Goal: Information Seeking & Learning: Learn about a topic

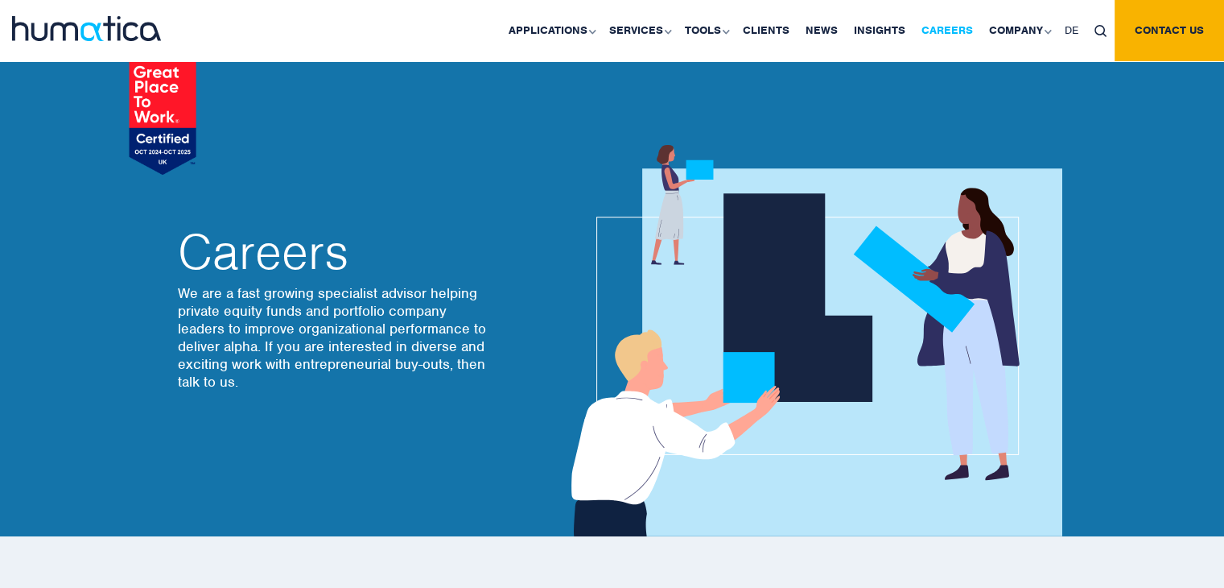
click at [967, 28] on link "Careers" at bounding box center [948, 30] width 68 height 61
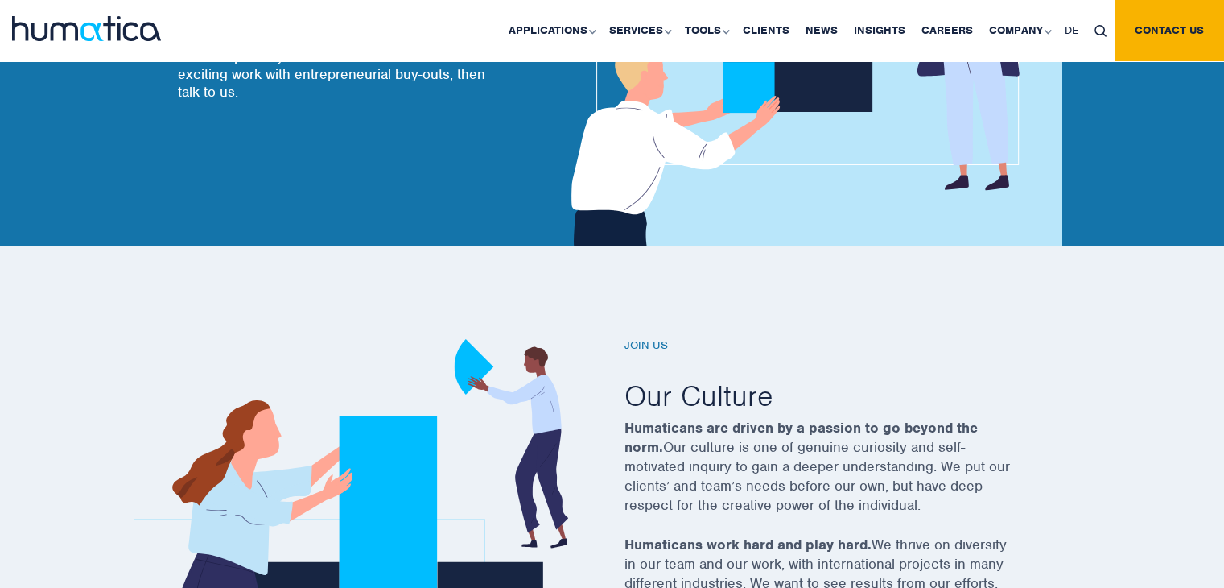
scroll to position [80, 0]
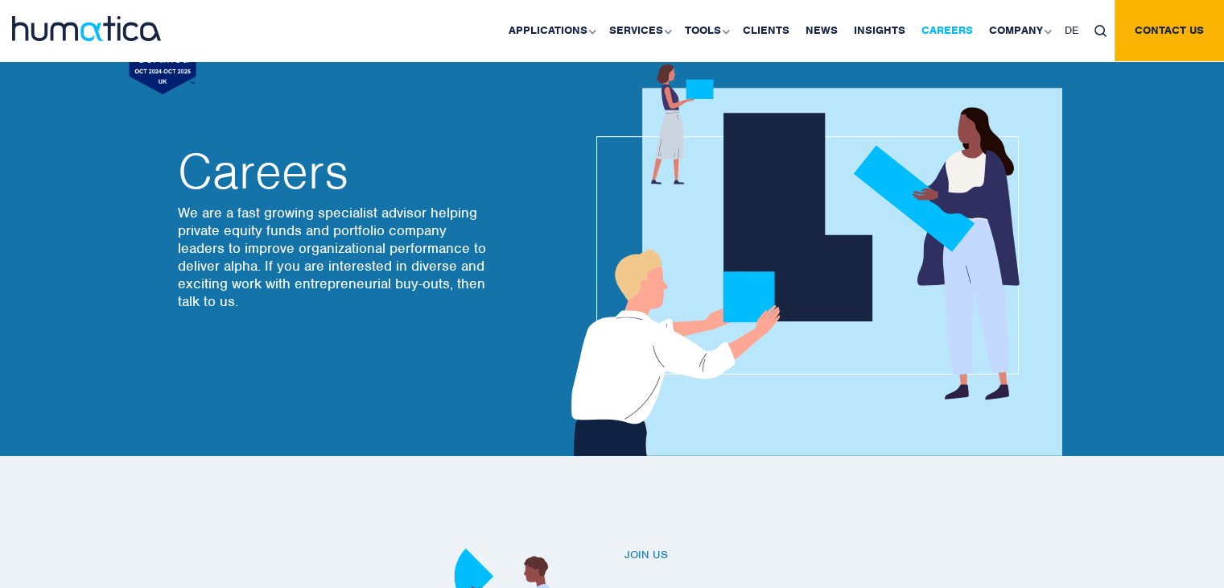
click at [937, 34] on link "Careers" at bounding box center [948, 30] width 68 height 61
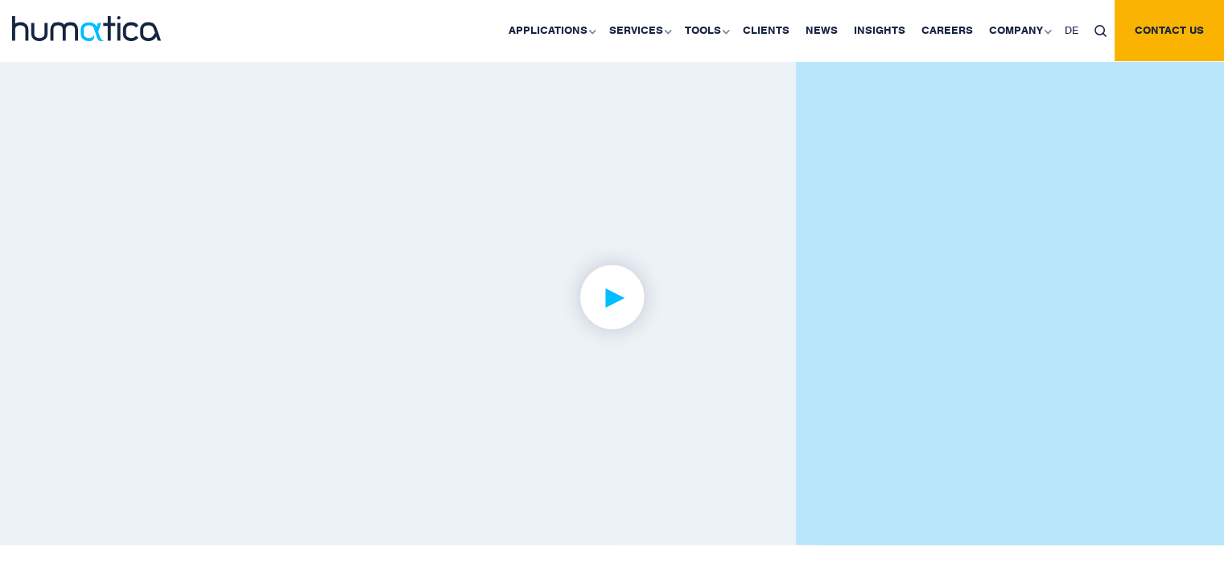
scroll to position [3380, 0]
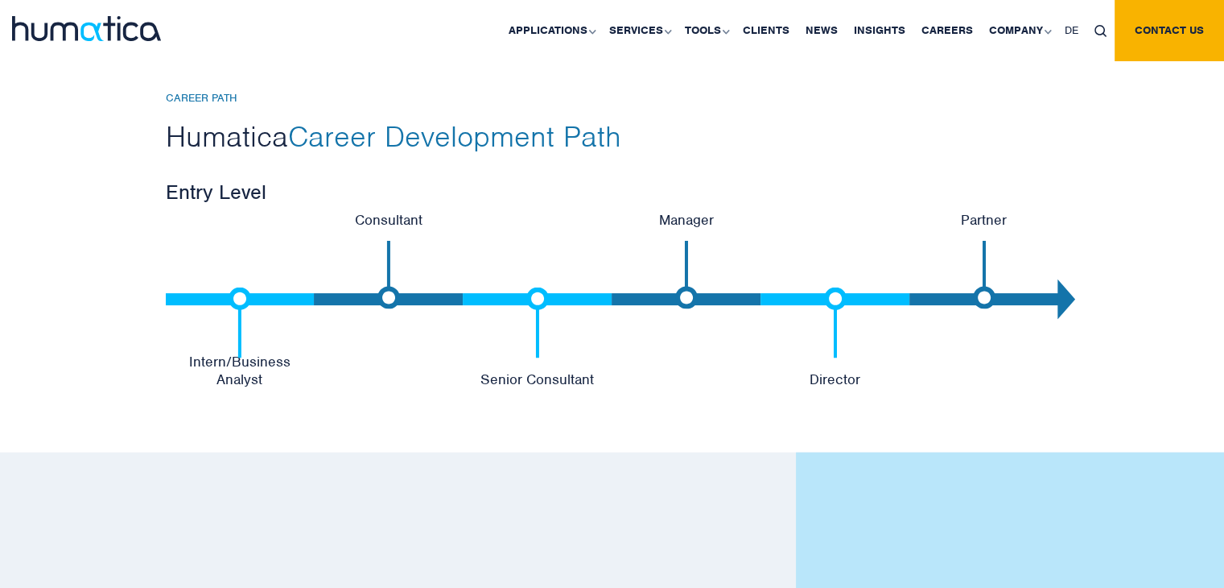
click at [248, 384] on div "CAREER PATH Humatica Career Development Path Entry Level Intern/Business Analys…" at bounding box center [612, 239] width 1224 height 425
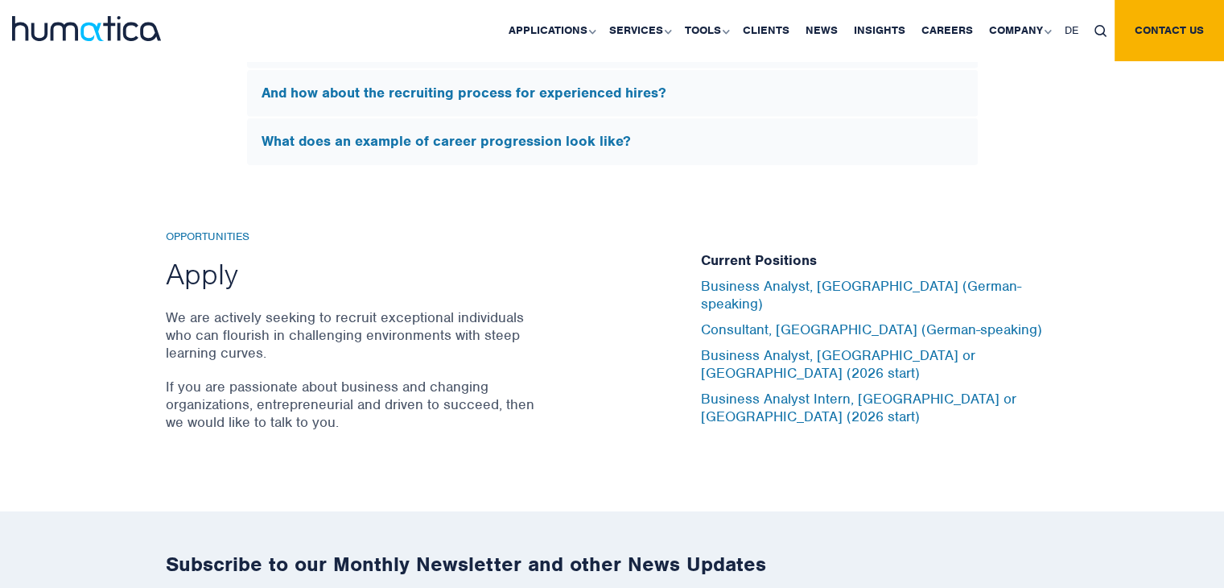
scroll to position [5232, 0]
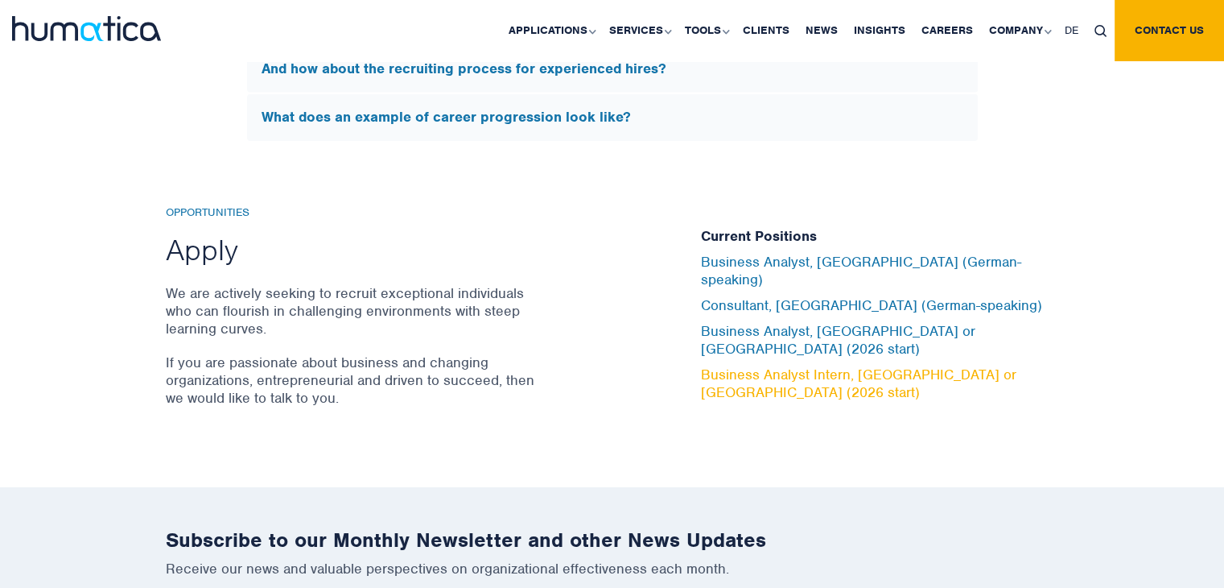
click at [737, 365] on link "Business Analyst Intern, [GEOGRAPHIC_DATA] or [GEOGRAPHIC_DATA] (2026 start)" at bounding box center [859, 382] width 316 height 35
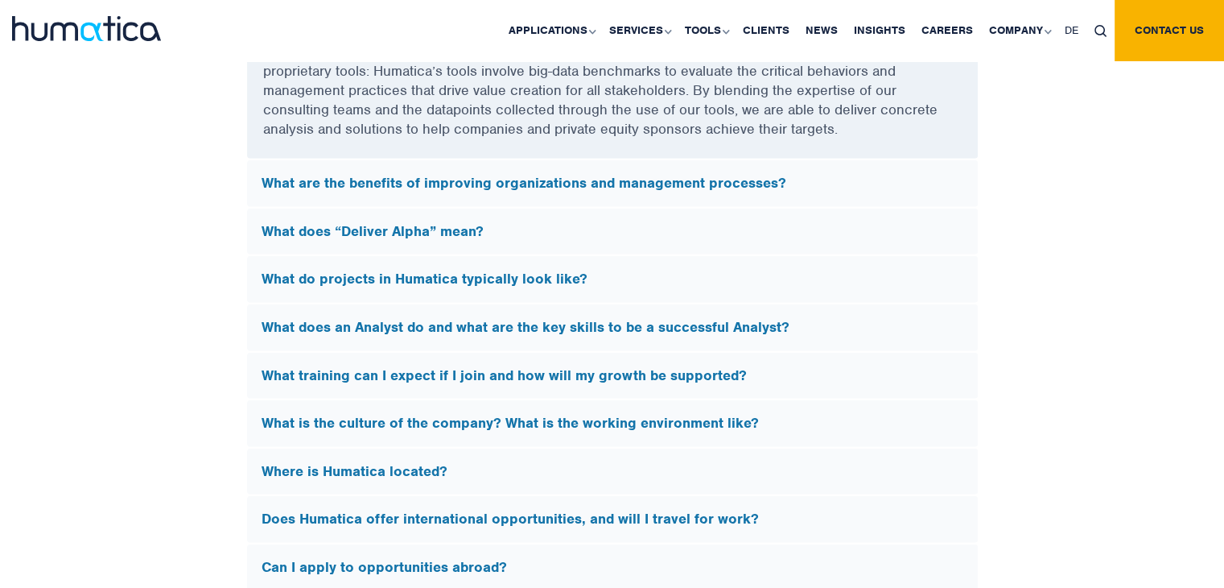
scroll to position [4749, 0]
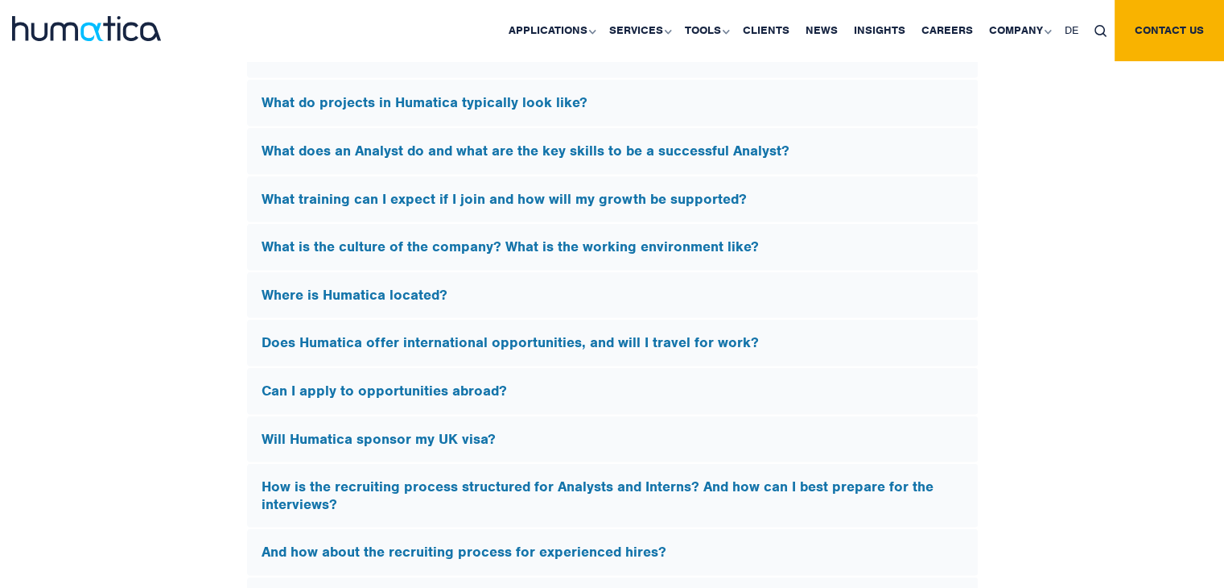
click at [403, 397] on div "Can I apply to opportunities abroad?" at bounding box center [612, 391] width 731 height 47
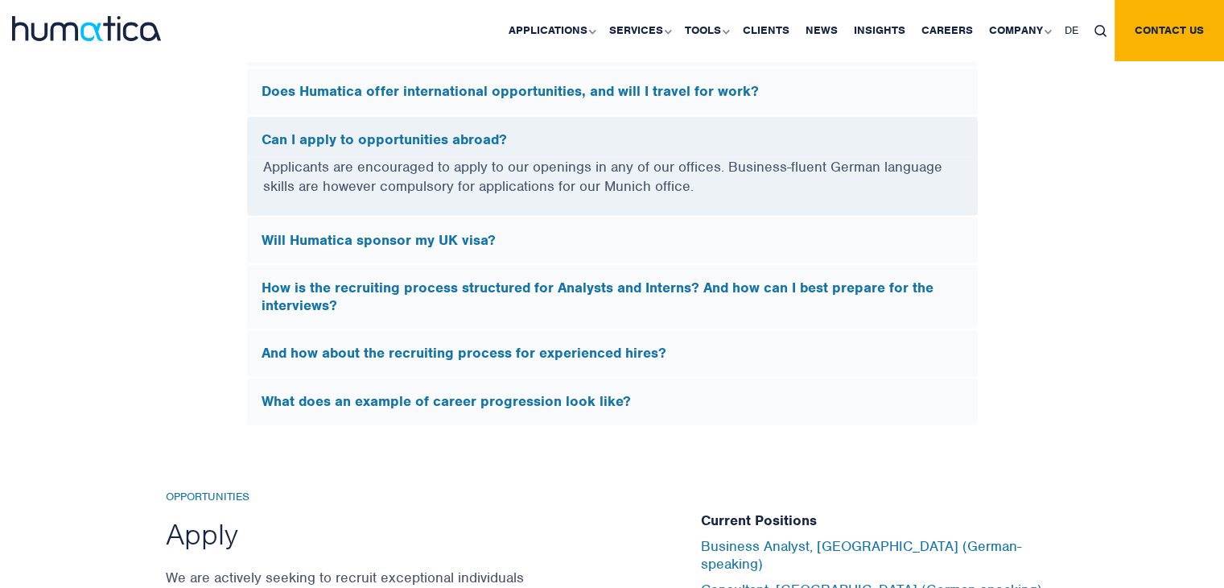
scroll to position [4903, 0]
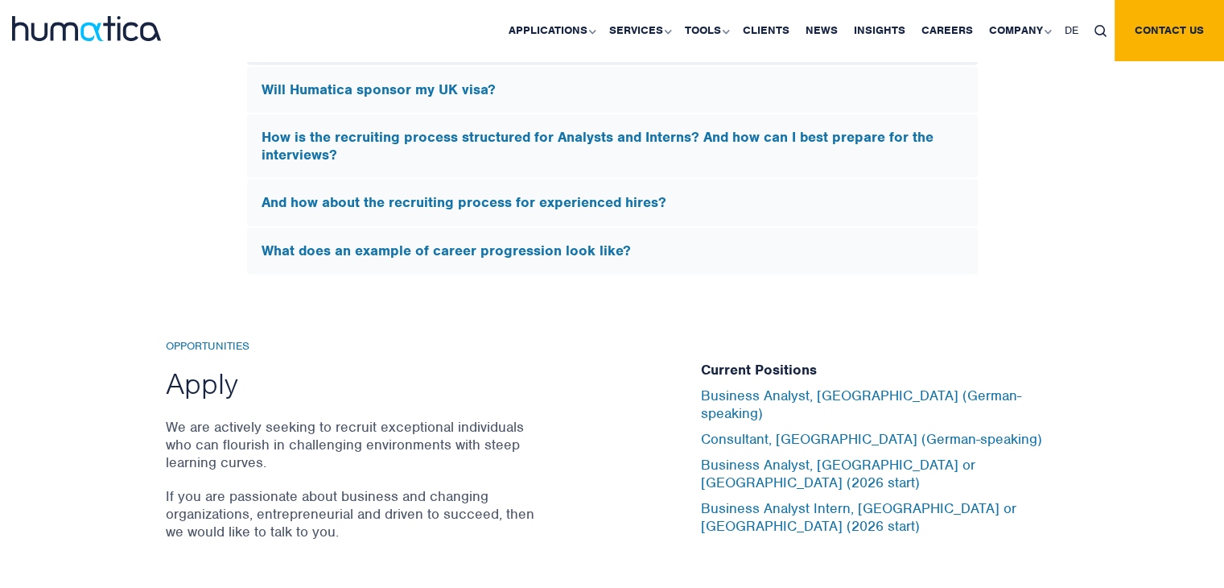
click at [884, 138] on h5 "How is the recruiting process structured for Analysts and Interns? And how can …" at bounding box center [613, 146] width 702 height 35
